Goal: Transaction & Acquisition: Purchase product/service

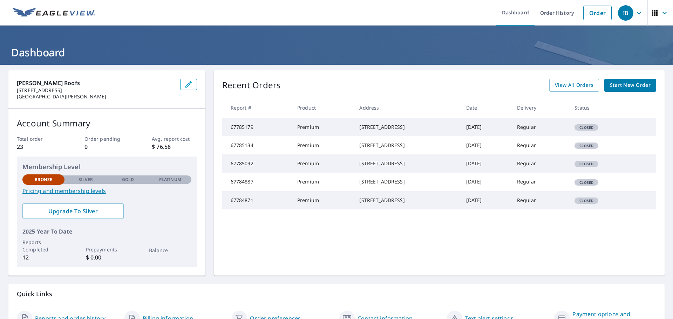
click at [616, 84] on span "Start New Order" at bounding box center [630, 85] width 41 height 9
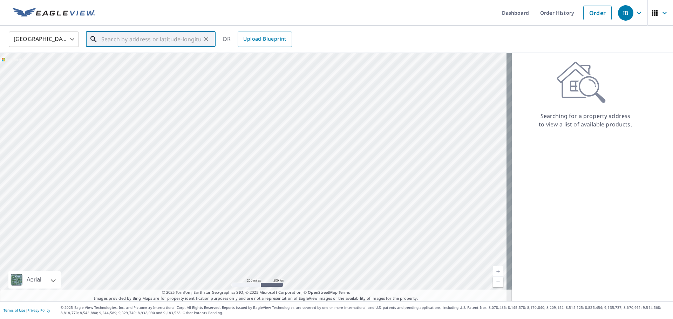
click at [156, 37] on input "text" at bounding box center [151, 39] width 100 height 20
paste input "[STREET_ADDRESS][PERSON_NAME] in"
type input "[STREET_ADDRESS][PERSON_NAME] in"
drag, startPoint x: 115, startPoint y: 75, endPoint x: 117, endPoint y: 78, distance: 4.0
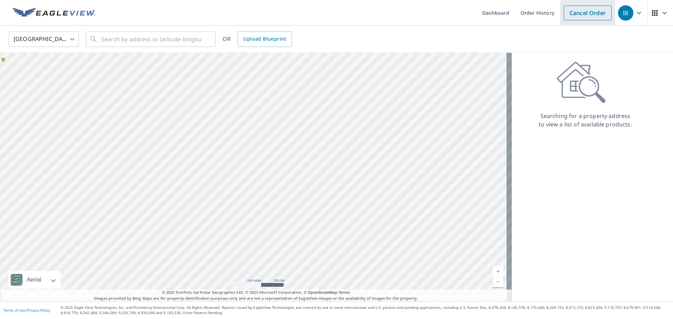
click at [572, 18] on link "Cancel Order" at bounding box center [587, 13] width 48 height 15
click at [70, 14] on img at bounding box center [54, 13] width 83 height 11
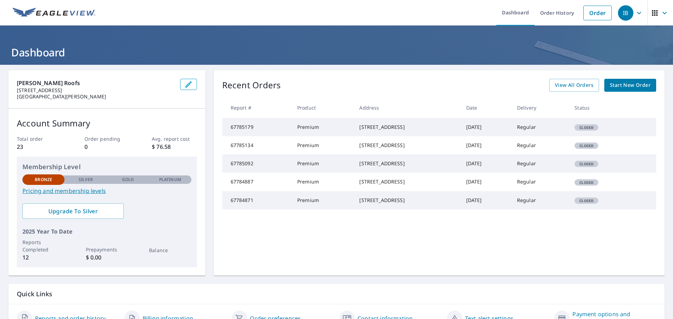
drag, startPoint x: 338, startPoint y: 126, endPoint x: 392, endPoint y: 135, distance: 54.7
click at [393, 131] on div "[STREET_ADDRESS]" at bounding box center [406, 127] width 95 height 7
copy div "[STREET_ADDRESS]"
click at [630, 88] on span "Start New Order" at bounding box center [630, 85] width 41 height 9
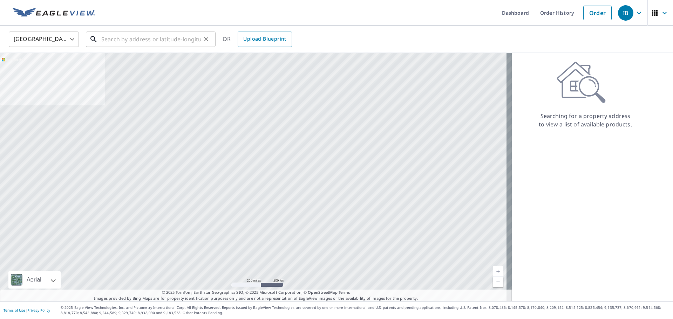
click at [172, 37] on input "text" at bounding box center [151, 39] width 100 height 20
paste input "[STREET_ADDRESS]"
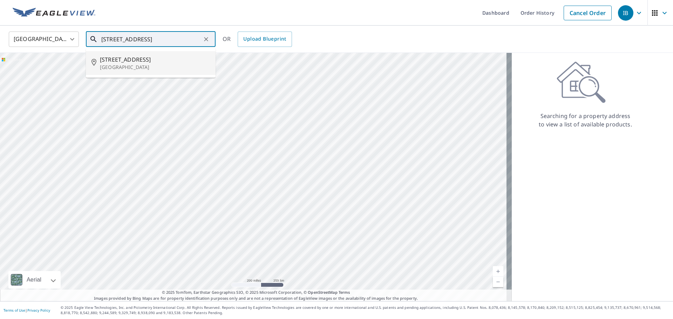
click at [166, 60] on span "[STREET_ADDRESS]" at bounding box center [155, 59] width 110 height 8
type input "[STREET_ADDRESS]"
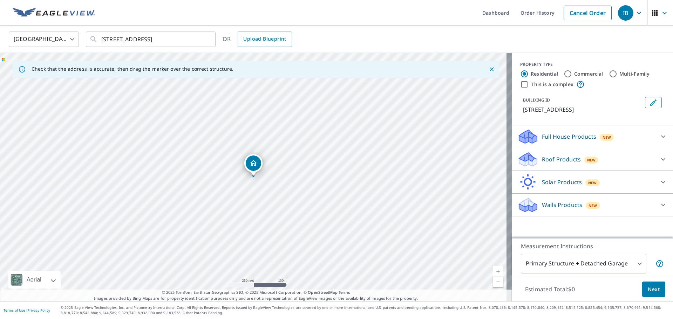
click at [562, 164] on p "Roof Products" at bounding box center [561, 159] width 39 height 8
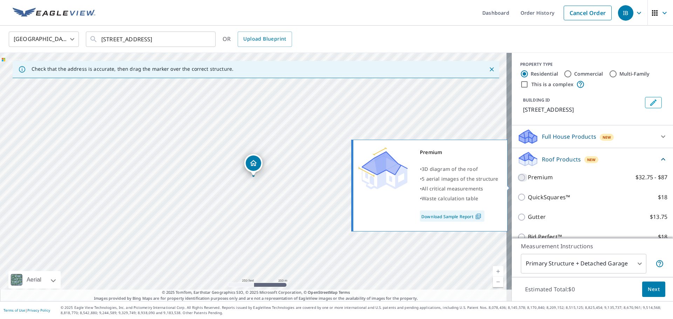
click at [517, 182] on input "Premium $32.75 - $87" at bounding box center [522, 177] width 11 height 8
checkbox input "true"
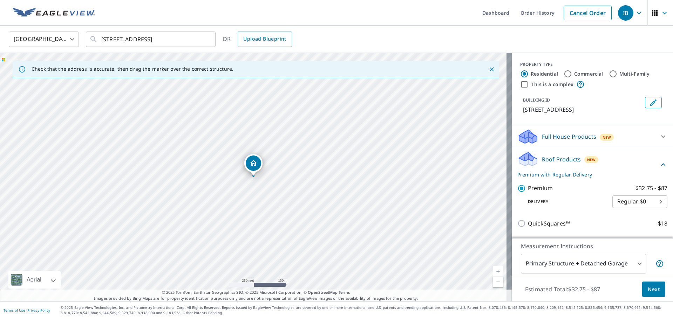
click at [562, 263] on body "IB IB Dashboard Order History Cancel Order IB [GEOGRAPHIC_DATA] [GEOGRAPHIC_DAT…" at bounding box center [336, 159] width 673 height 319
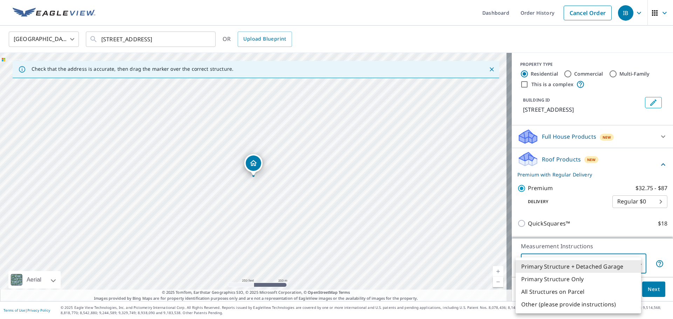
click at [561, 280] on li "Primary Structure Only" at bounding box center [577, 279] width 125 height 13
type input "2"
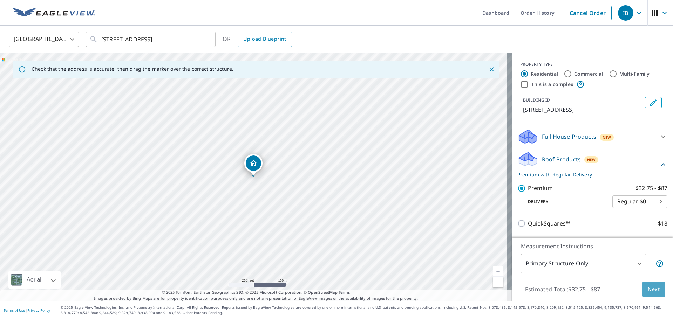
click at [648, 290] on span "Next" at bounding box center [653, 289] width 12 height 9
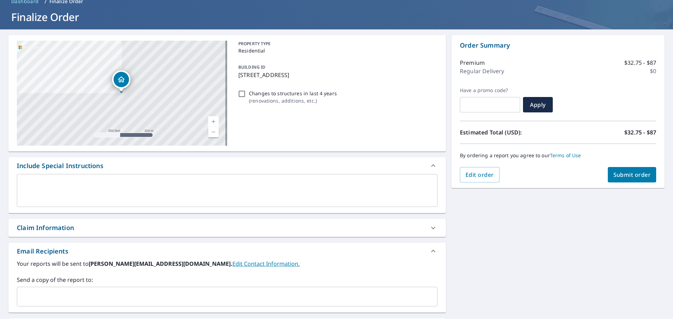
scroll to position [35, 0]
click at [630, 178] on span "Submit order" at bounding box center [631, 175] width 37 height 8
checkbox input "true"
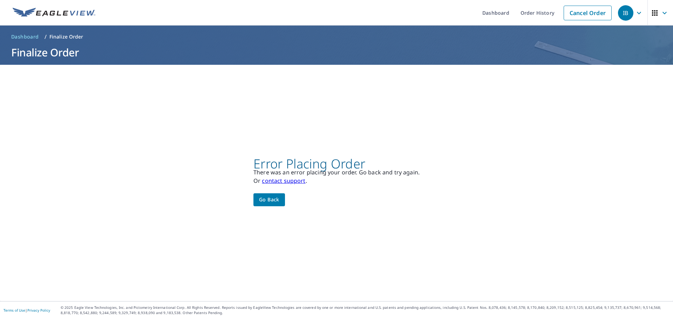
scroll to position [0, 0]
drag, startPoint x: 247, startPoint y: 154, endPoint x: 400, endPoint y: 166, distance: 153.2
click at [400, 166] on div "Error Placing Order There was an error placing your order. Go back and try agai…" at bounding box center [336, 183] width 673 height 236
click at [256, 106] on div "Error Placing Order There was an error placing your order. Go back and try agai…" at bounding box center [336, 183] width 673 height 236
click at [262, 199] on span "Go back" at bounding box center [269, 199] width 20 height 9
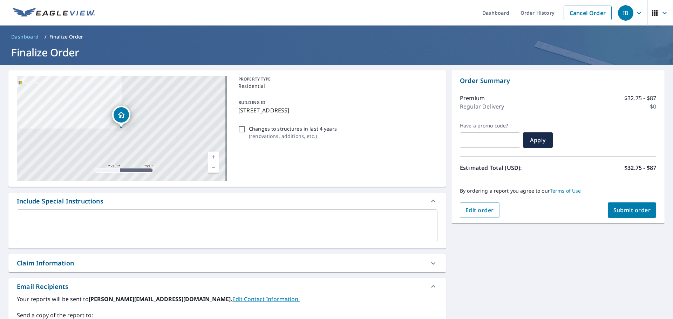
click at [613, 206] on span "Submit order" at bounding box center [631, 210] width 37 height 8
checkbox input "true"
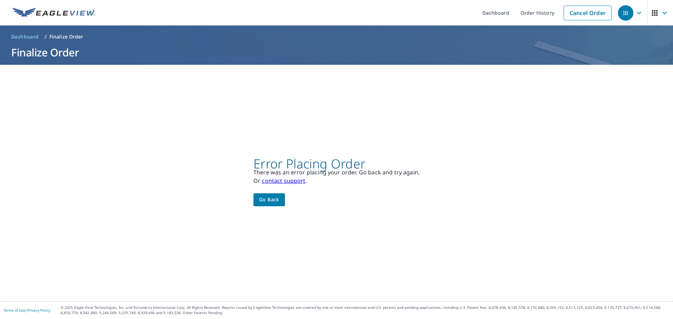
click at [262, 203] on span "Go back" at bounding box center [269, 199] width 20 height 9
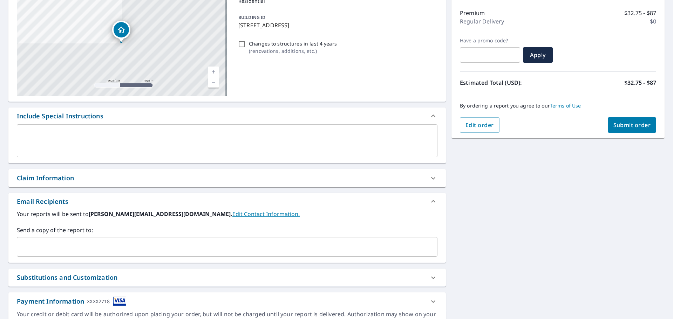
scroll to position [122, 0]
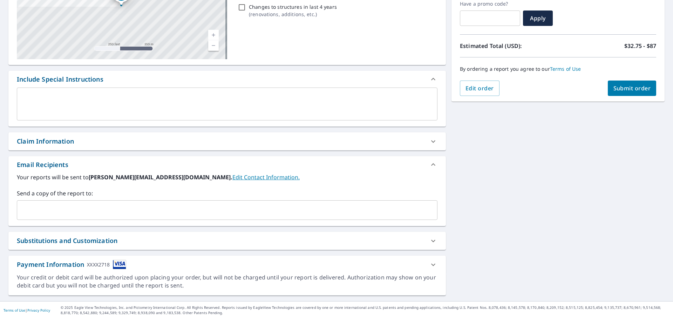
click at [141, 263] on div "Payment Information XXXX2718" at bounding box center [221, 264] width 408 height 9
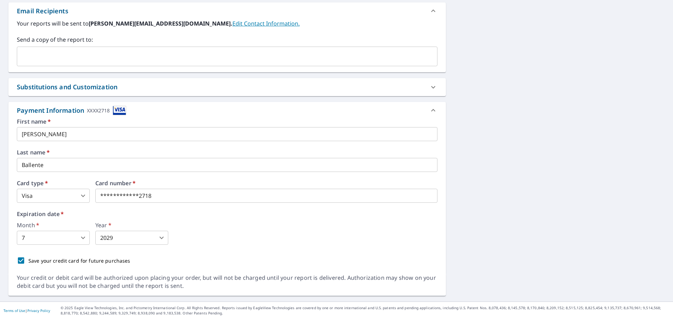
scroll to position [276, 0]
click at [301, 199] on iframe at bounding box center [232, 195] width 274 height 14
click at [230, 224] on div "Month   * 7 7 ​ Year   * 2029 2029 ​" at bounding box center [227, 233] width 420 height 22
click at [497, 220] on div "[STREET_ADDRESS] Aerial Road A standard road map Aerial A detailed look from ab…" at bounding box center [336, 45] width 673 height 513
click at [620, 216] on div "[STREET_ADDRESS] Aerial Road A standard road map Aerial A detailed look from ab…" at bounding box center [336, 45] width 673 height 513
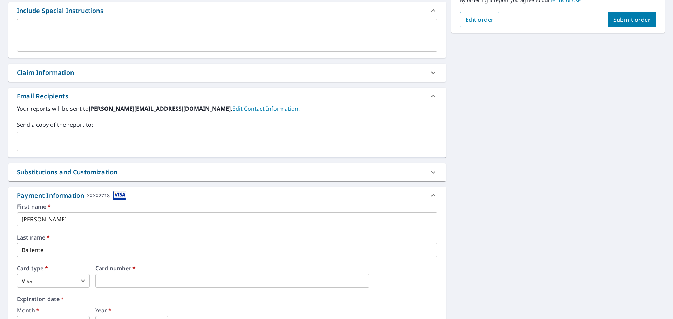
scroll to position [66, 0]
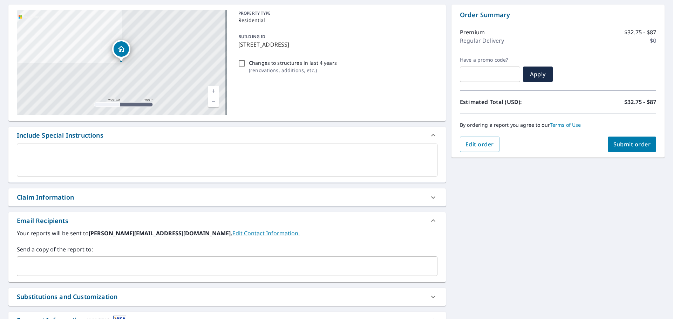
click at [618, 147] on span "Submit order" at bounding box center [631, 144] width 37 height 8
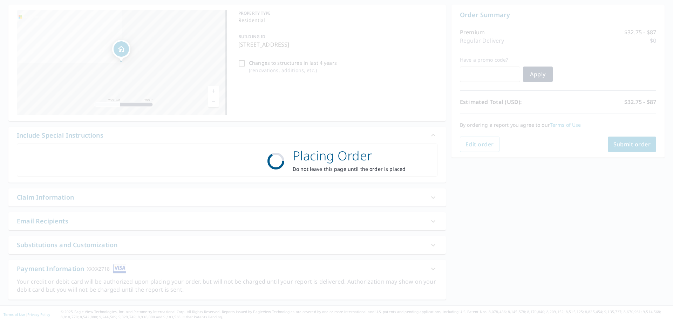
checkbox input "true"
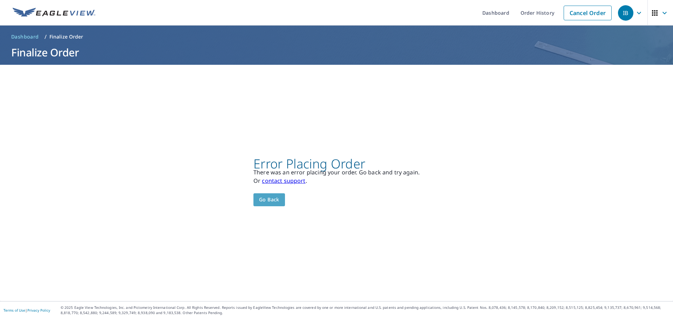
click at [281, 198] on button "Go back" at bounding box center [269, 199] width 32 height 13
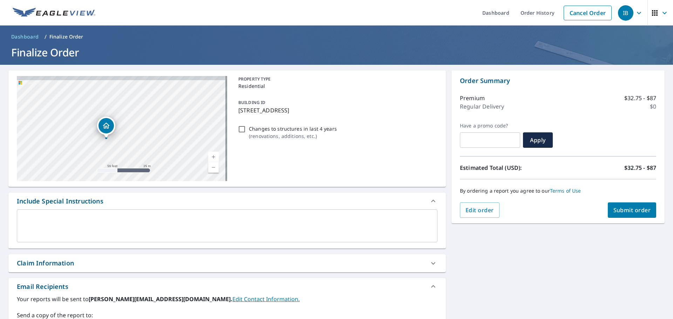
drag, startPoint x: 172, startPoint y: 117, endPoint x: 163, endPoint y: 176, distance: 58.9
click at [163, 176] on div "[STREET_ADDRESS]" at bounding box center [122, 128] width 210 height 105
drag, startPoint x: 128, startPoint y: 144, endPoint x: 154, endPoint y: 132, distance: 28.2
click at [154, 132] on div "[STREET_ADDRESS]" at bounding box center [122, 128] width 210 height 105
click at [626, 210] on span "Submit order" at bounding box center [631, 210] width 37 height 8
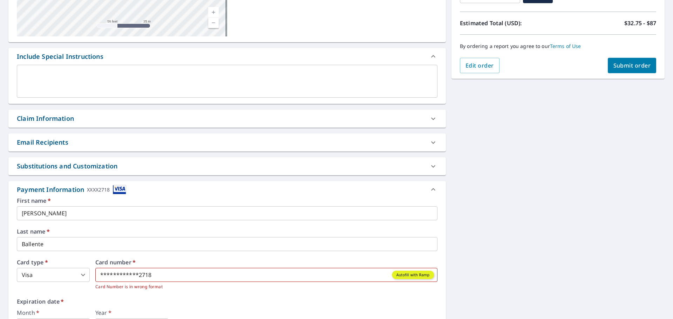
scroll to position [210, 0]
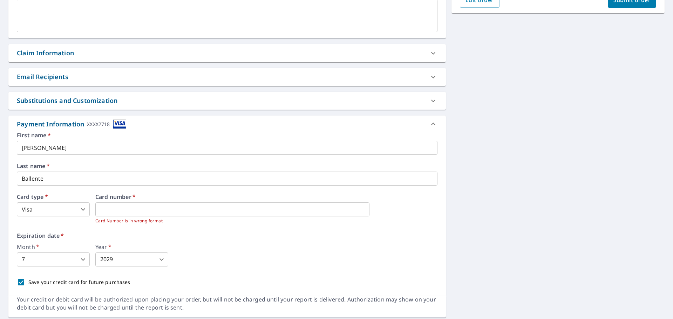
drag, startPoint x: 412, startPoint y: 211, endPoint x: 424, endPoint y: 212, distance: 11.3
click at [413, 211] on div "Card number   * Card Number is in wrong format" at bounding box center [266, 209] width 342 height 30
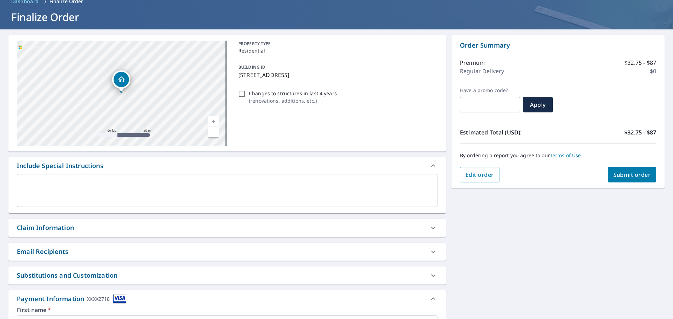
scroll to position [35, 0]
click at [624, 173] on span "Submit order" at bounding box center [631, 175] width 37 height 8
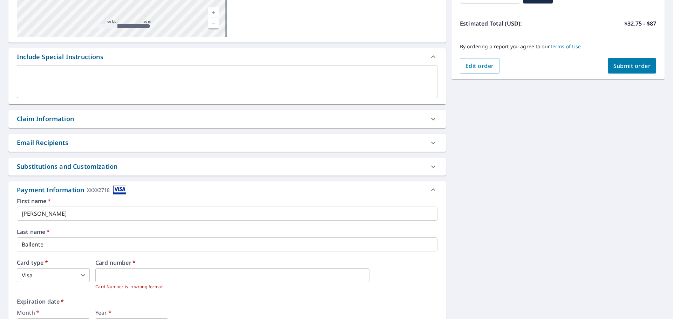
scroll to position [210, 0]
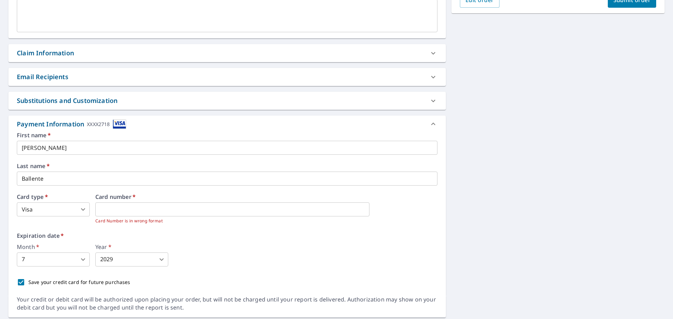
click at [212, 232] on div "First name   * [PERSON_NAME] ​ Last name   * Ballente ​ Card type   * Visa 2 ​ …" at bounding box center [227, 210] width 420 height 157
click at [167, 232] on div "First name   * [PERSON_NAME] ​ Last name   * Ballente ​ Card type   * Visa 2 ​ …" at bounding box center [227, 210] width 420 height 157
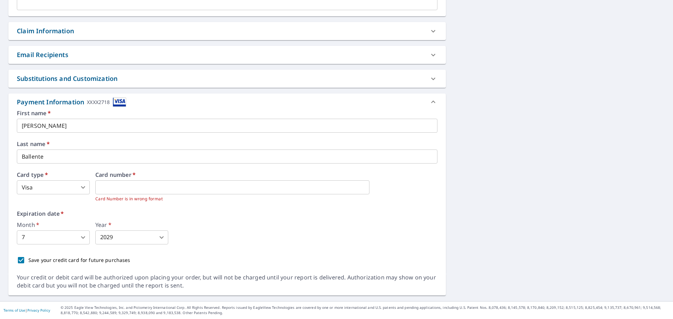
click at [65, 188] on body "IB IB Dashboard Order History Cancel Order IB Dashboard / Finalize Order Finali…" at bounding box center [336, 159] width 673 height 319
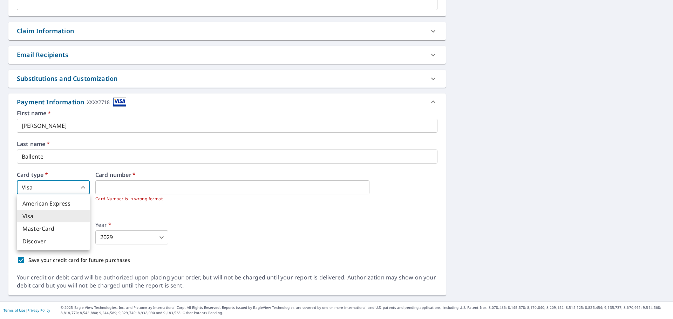
click at [57, 218] on li "Visa" at bounding box center [53, 216] width 73 height 13
click at [61, 231] on body "IB IB Dashboard Order History Cancel Order IB Dashboard / Finalize Order Finali…" at bounding box center [336, 159] width 673 height 319
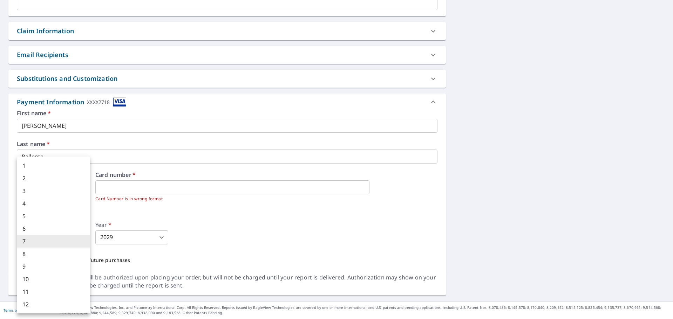
click at [59, 242] on li "7" at bounding box center [53, 241] width 73 height 13
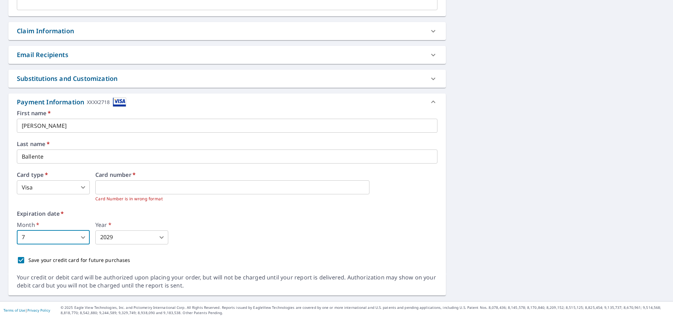
click at [132, 238] on div "1 2 3 4 5 6 7 8 9 10 11 12" at bounding box center [336, 159] width 673 height 319
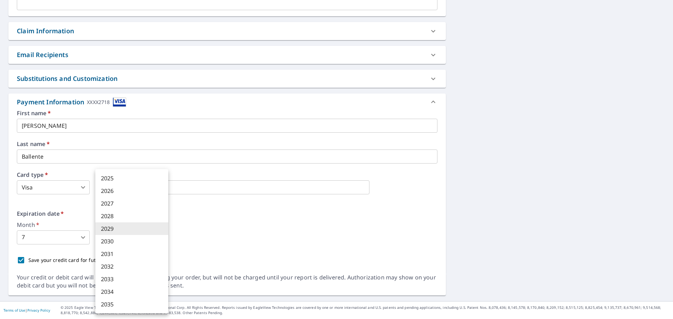
click at [127, 238] on body "IB IB Dashboard Order History Cancel Order IB Dashboard / Finalize Order Finali…" at bounding box center [336, 159] width 673 height 319
click at [136, 230] on li "2029" at bounding box center [131, 228] width 73 height 13
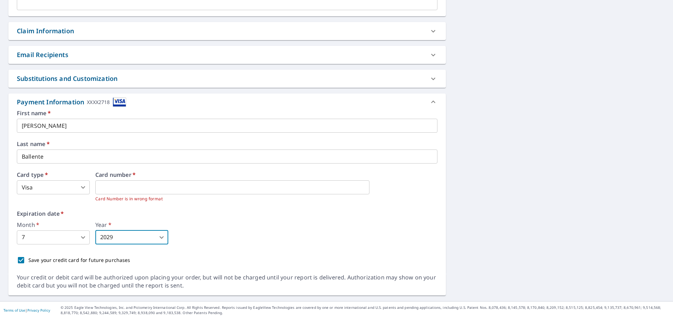
click at [199, 235] on div "2025 2026 2027 2028 2029 2030 2031 2032 2033 2034 2035" at bounding box center [336, 159] width 673 height 319
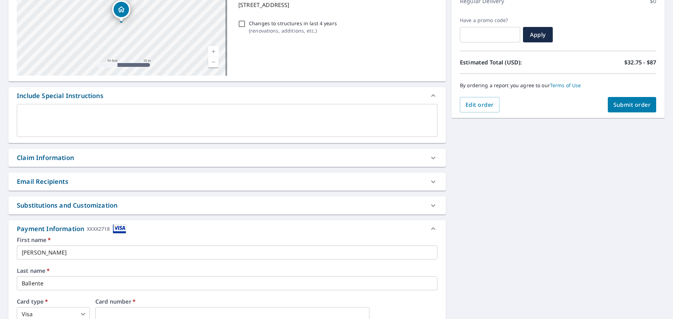
scroll to position [92, 0]
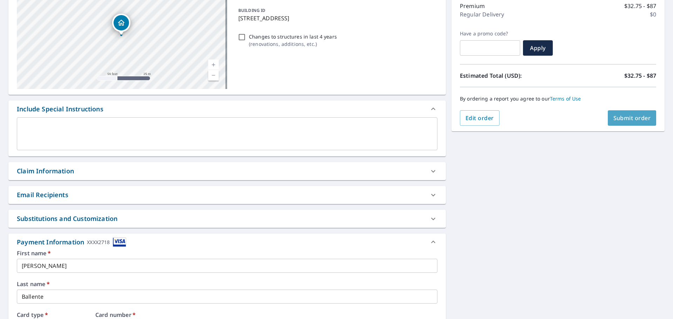
click at [615, 121] on span "Submit order" at bounding box center [631, 118] width 37 height 8
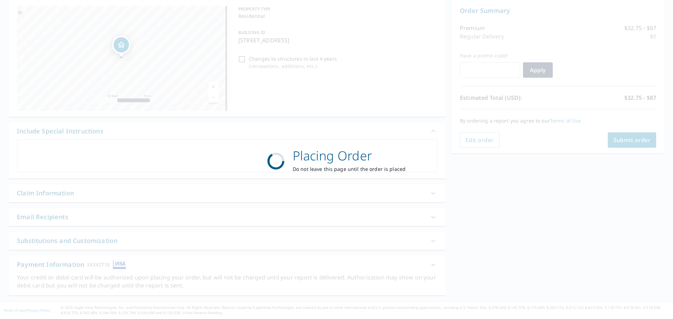
scroll to position [70, 0]
checkbox input "true"
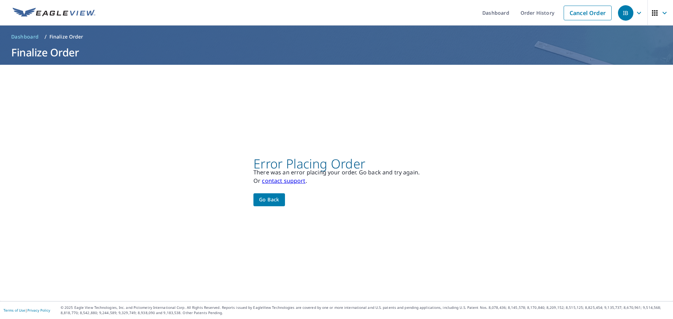
scroll to position [0, 0]
click at [263, 198] on span "Go back" at bounding box center [269, 199] width 20 height 9
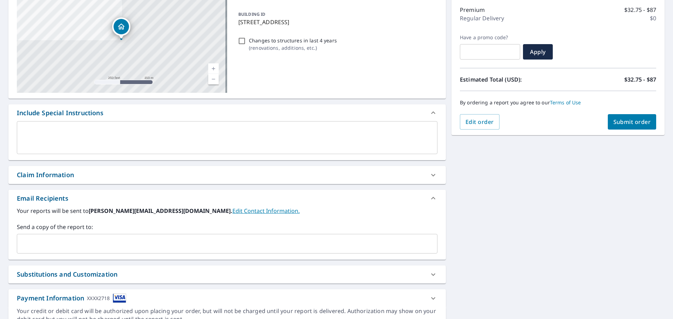
scroll to position [122, 0]
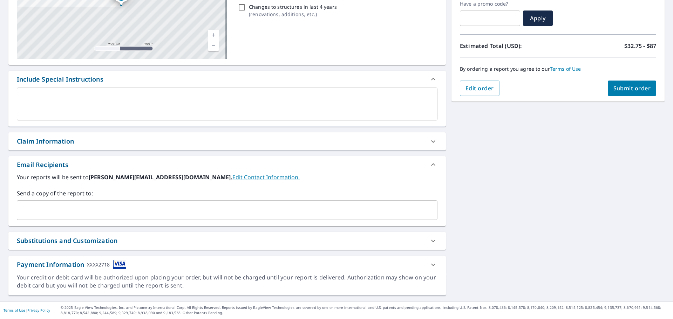
click at [351, 238] on div "Substitutions and Customization" at bounding box center [221, 240] width 408 height 9
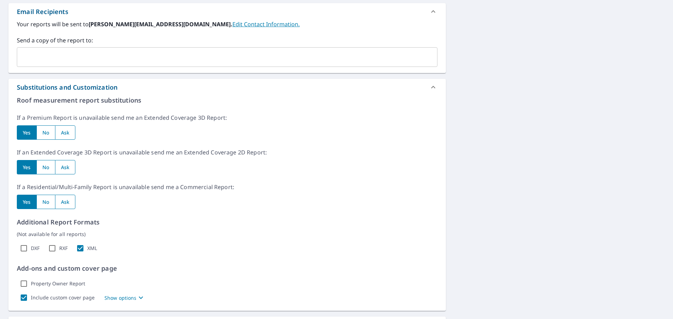
scroll to position [332, 0]
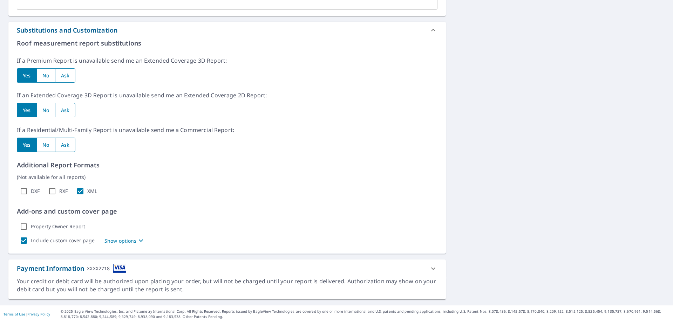
click at [115, 242] on p "Show options" at bounding box center [120, 240] width 32 height 7
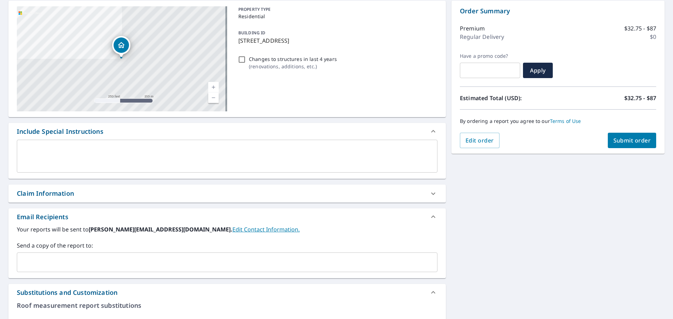
scroll to position [0, 0]
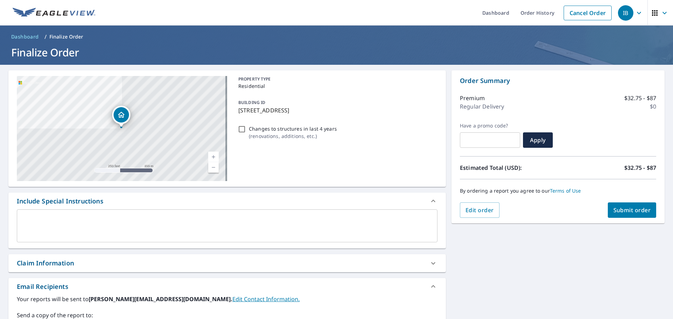
click at [654, 207] on div "Order Summary Premium $32.75 - $87 Regular Delivery $0 Have a promo code? ​ App…" at bounding box center [557, 146] width 213 height 153
click at [631, 211] on span "Submit order" at bounding box center [631, 210] width 37 height 8
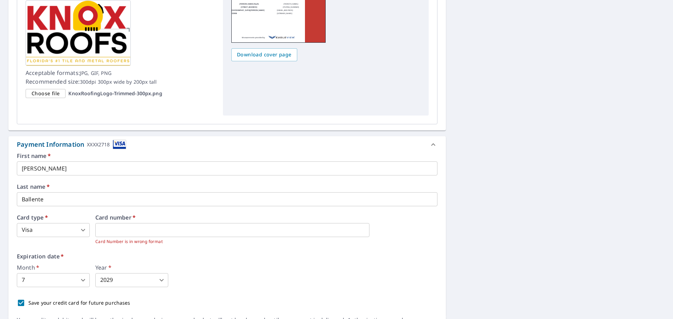
scroll to position [975, 0]
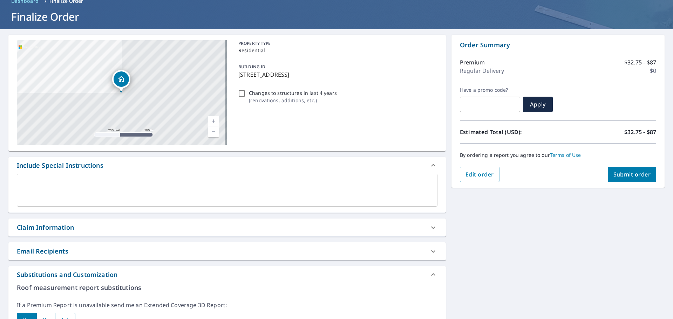
scroll to position [0, 0]
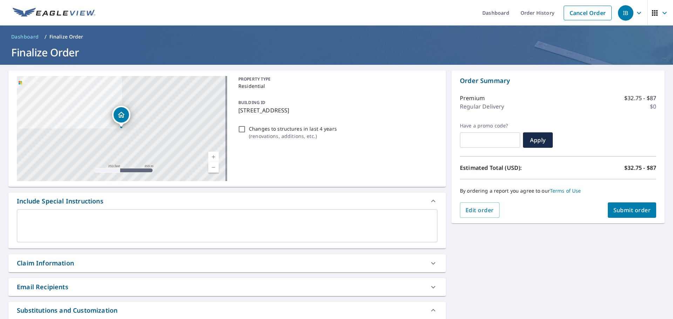
click at [620, 210] on span "Submit order" at bounding box center [631, 210] width 37 height 8
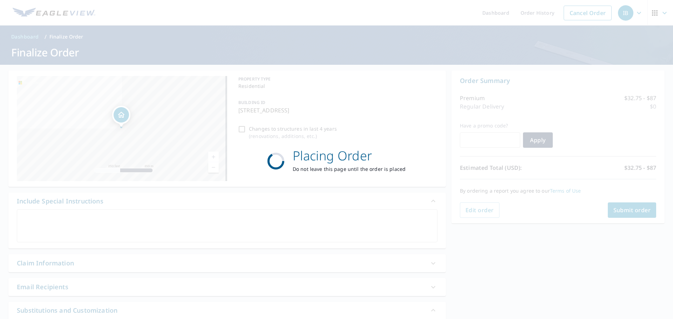
checkbox input "true"
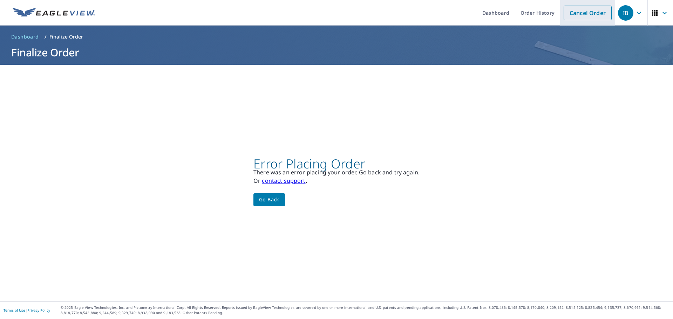
click at [584, 6] on link "Cancel Order" at bounding box center [587, 13] width 48 height 15
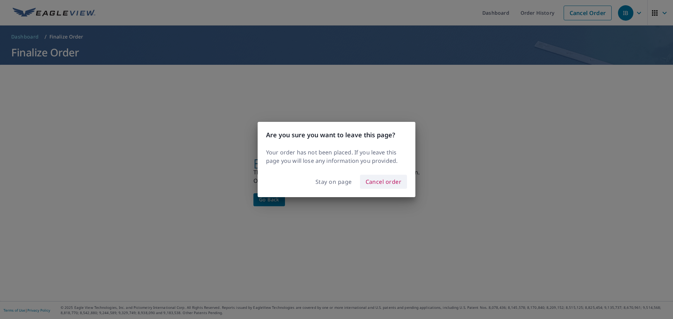
click at [367, 186] on span "Cancel order" at bounding box center [383, 182] width 36 height 10
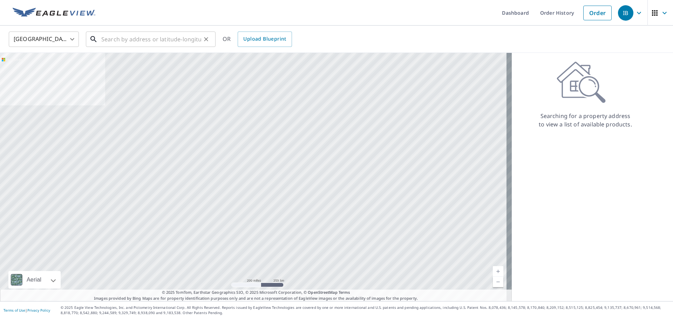
click at [159, 39] on input "text" at bounding box center [151, 39] width 100 height 20
click at [72, 13] on img at bounding box center [54, 13] width 83 height 11
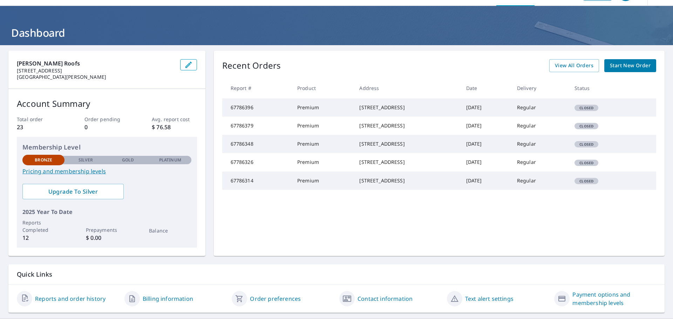
scroll to position [37, 0]
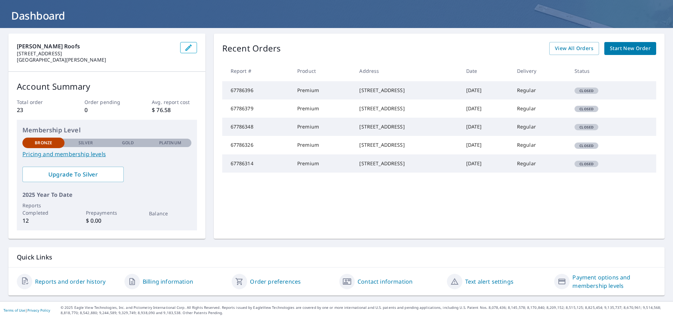
click at [540, 92] on td "Regular" at bounding box center [539, 90] width 57 height 18
click at [567, 48] on span "View All Orders" at bounding box center [574, 48] width 39 height 9
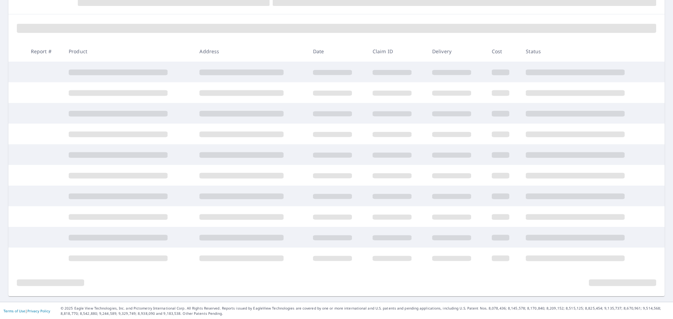
scroll to position [87, 0]
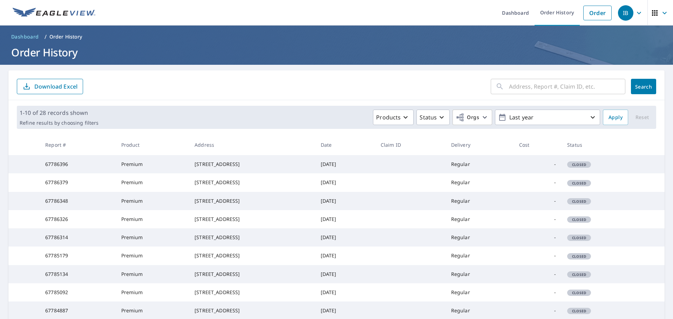
drag, startPoint x: 172, startPoint y: 164, endPoint x: 227, endPoint y: 172, distance: 55.6
click at [227, 172] on td "[STREET_ADDRESS]" at bounding box center [252, 164] width 126 height 18
copy div "[STREET_ADDRESS]"
click at [597, 13] on link "Order" at bounding box center [597, 13] width 28 height 15
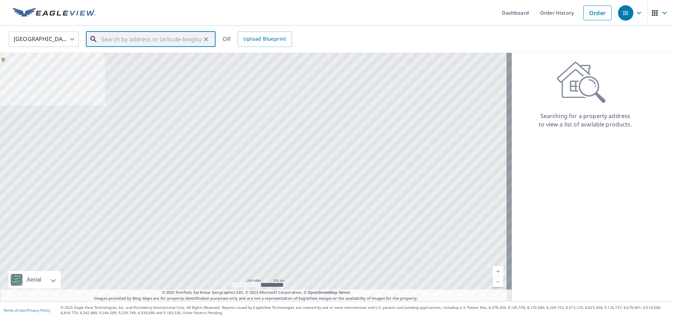
click at [144, 37] on input "text" at bounding box center [151, 39] width 100 height 20
paste input "[STREET_ADDRESS]"
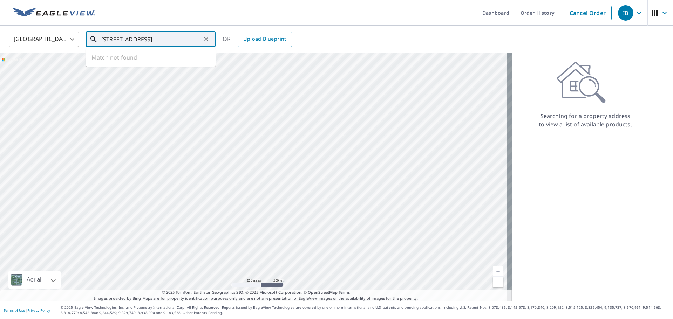
scroll to position [0, 37]
click at [168, 58] on span "[STREET_ADDRESS]" at bounding box center [155, 59] width 110 height 8
type input "[STREET_ADDRESS]"
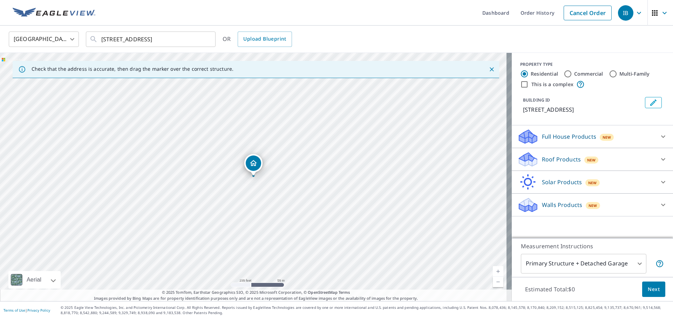
click at [599, 167] on div "Roof Products New" at bounding box center [585, 159] width 137 height 16
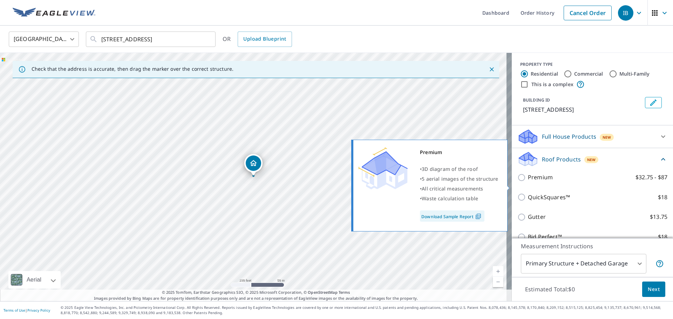
click at [541, 182] on p "Premium" at bounding box center [540, 177] width 25 height 9
click at [528, 182] on input "Premium $32.75 - $87" at bounding box center [522, 177] width 11 height 8
checkbox input "true"
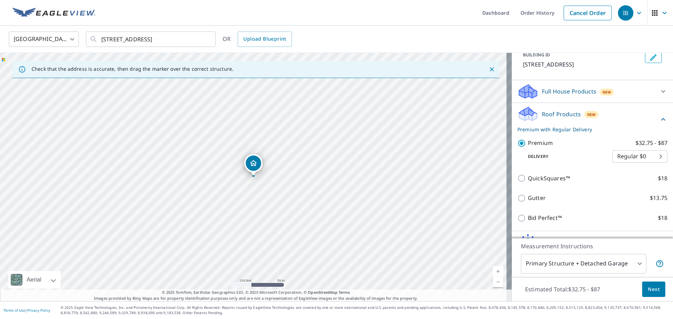
scroll to position [92, 0]
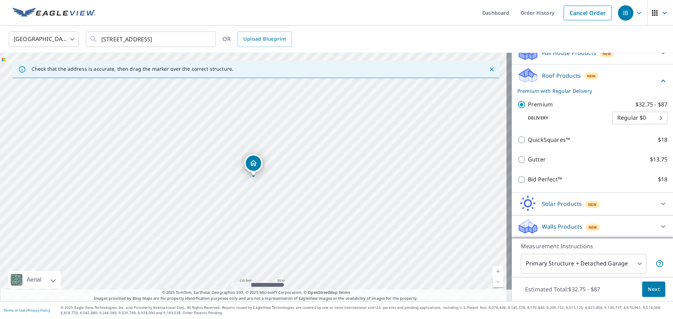
click at [580, 267] on body "IB IB Dashboard Order History Cancel Order IB [GEOGRAPHIC_DATA] [GEOGRAPHIC_DAT…" at bounding box center [336, 159] width 673 height 319
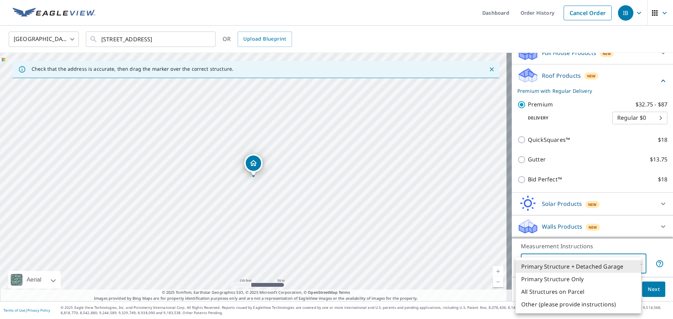
click at [579, 283] on li "Primary Structure Only" at bounding box center [577, 279] width 125 height 13
type input "2"
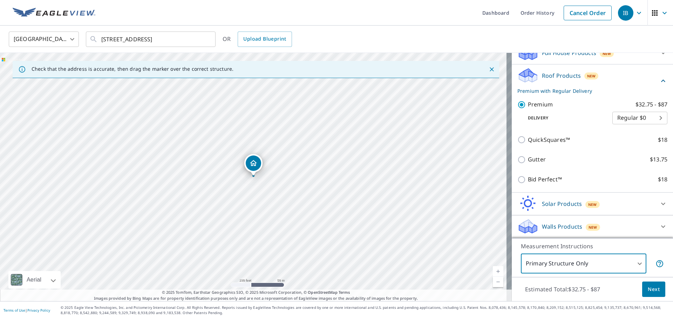
click at [647, 293] on span "Next" at bounding box center [653, 289] width 12 height 9
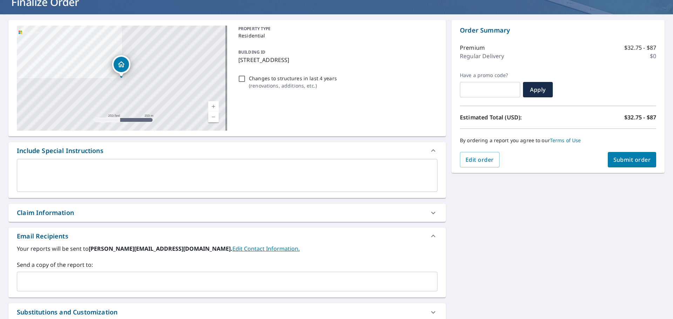
scroll to position [122, 0]
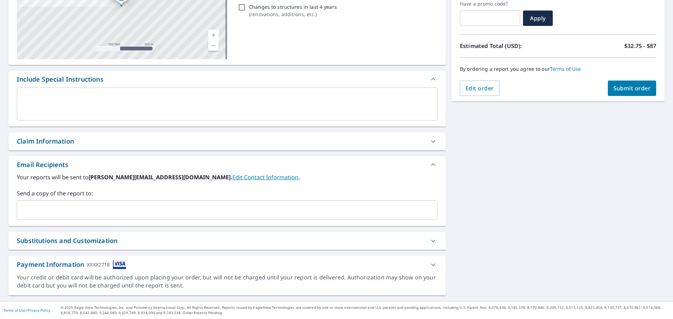
click at [619, 87] on span "Submit order" at bounding box center [631, 88] width 37 height 8
checkbox input "true"
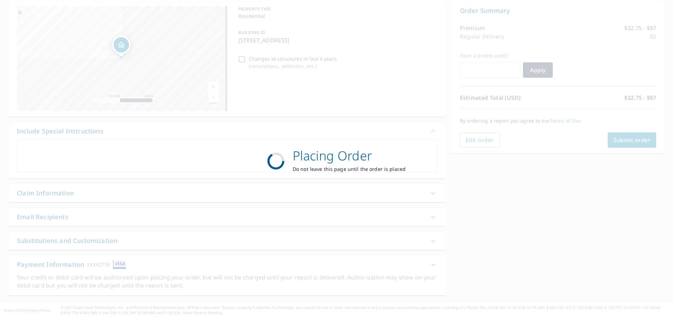
scroll to position [0, 0]
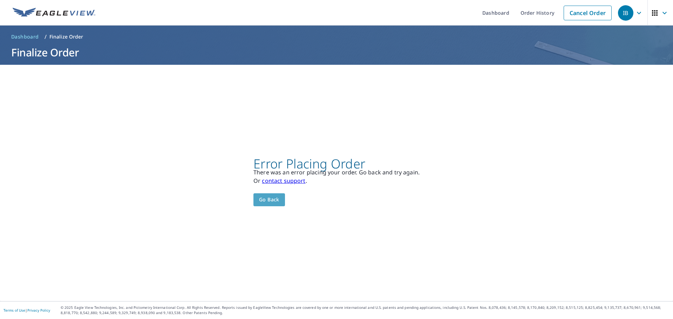
click at [277, 196] on span "Go back" at bounding box center [269, 199] width 20 height 9
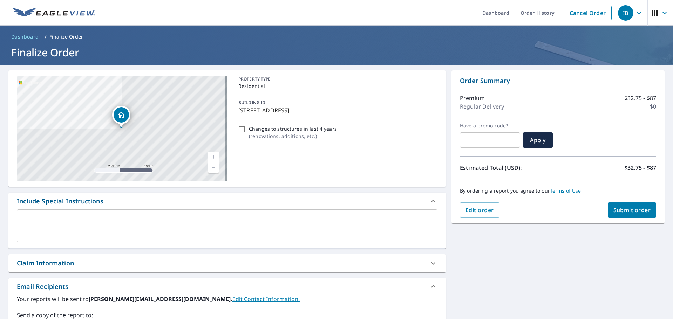
click at [96, 9] on link at bounding box center [53, 13] width 91 height 26
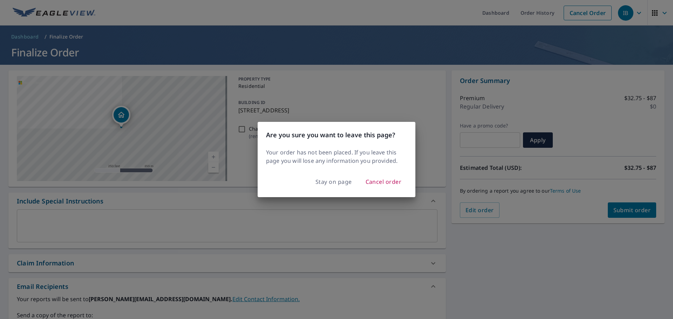
click at [85, 13] on div "Are you sure you want to leave this page? Your order has not been placed. If yo…" at bounding box center [336, 159] width 673 height 319
checkbox input "true"
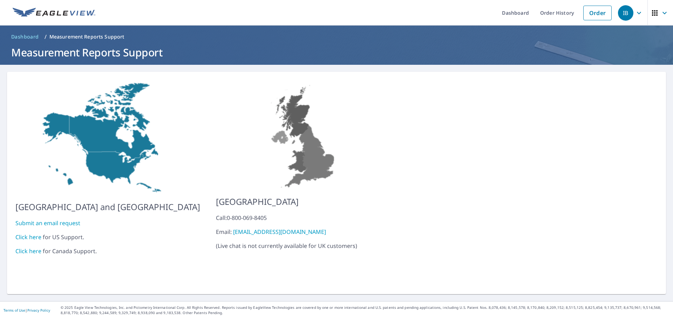
click at [60, 219] on link "Submit an email request" at bounding box center [47, 223] width 65 height 8
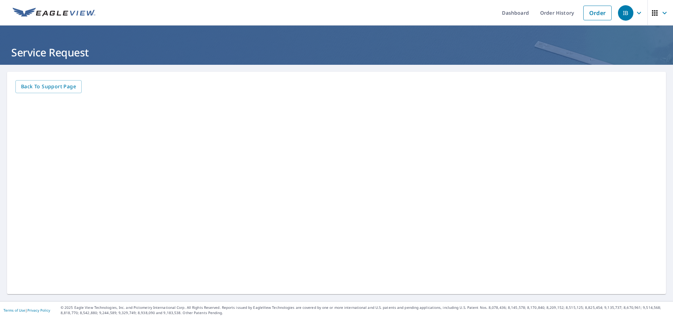
click at [285, 243] on iframe at bounding box center [336, 194] width 642 height 185
